Goal: Check status

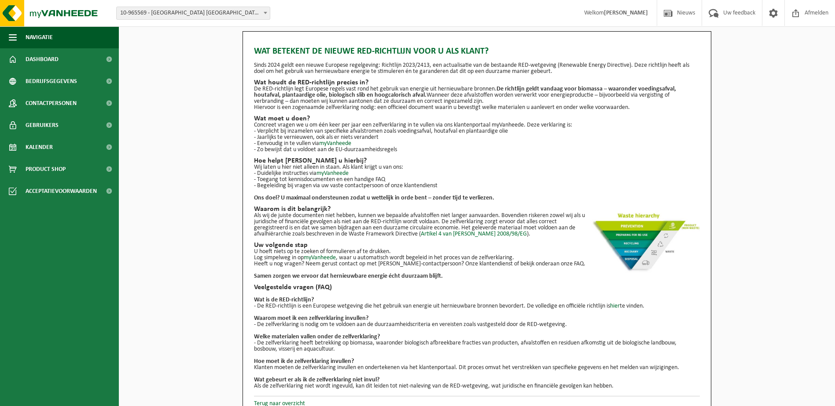
scroll to position [10, 0]
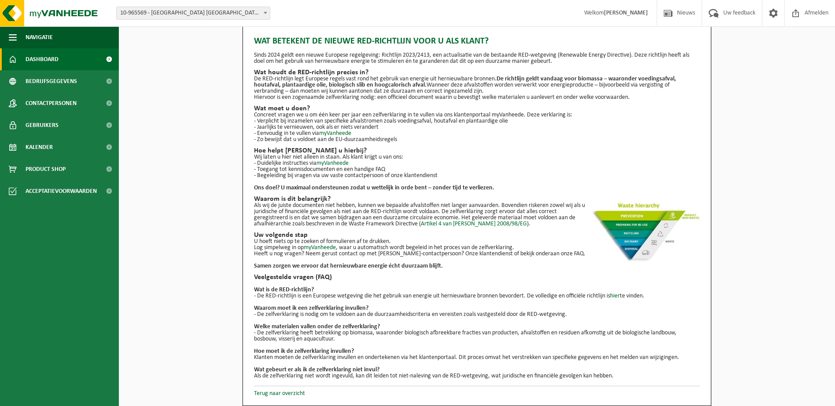
click at [42, 60] on span "Dashboard" at bounding box center [42, 59] width 33 height 22
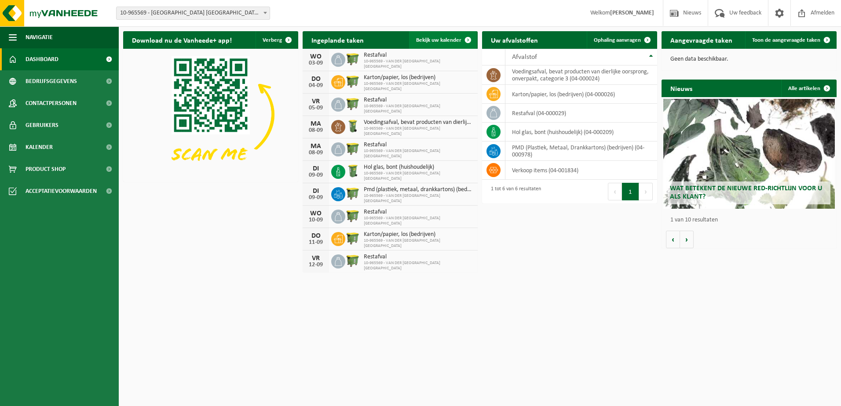
click at [432, 40] on span "Bekijk uw kalender" at bounding box center [438, 40] width 45 height 6
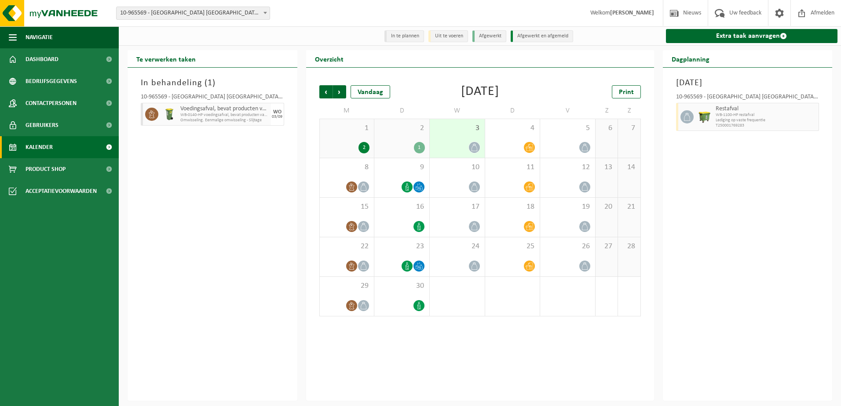
click at [205, 116] on span "WB-0140-HP voedingsafval, bevat producten van dierlijke oors" at bounding box center [224, 115] width 88 height 5
drag, startPoint x: 205, startPoint y: 116, endPoint x: 205, endPoint y: 136, distance: 19.8
click at [205, 136] on div "In behandeling ( 1 ) 10-965569 - VAN DER VALK HOTEL PARK LANE ANTWERPEN NV - AN…" at bounding box center [213, 234] width 170 height 333
